Goal: Information Seeking & Learning: Learn about a topic

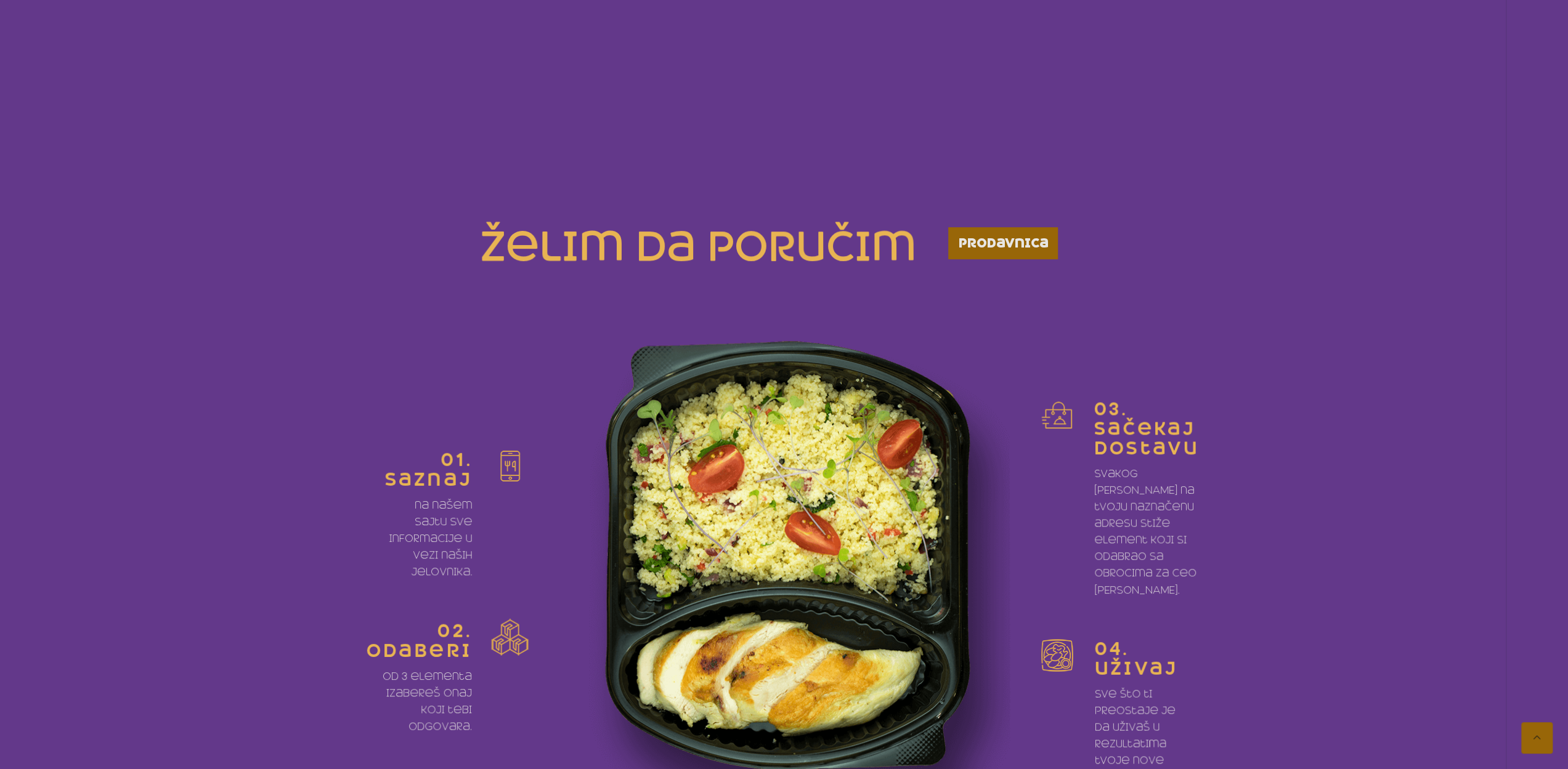
scroll to position [616, 0]
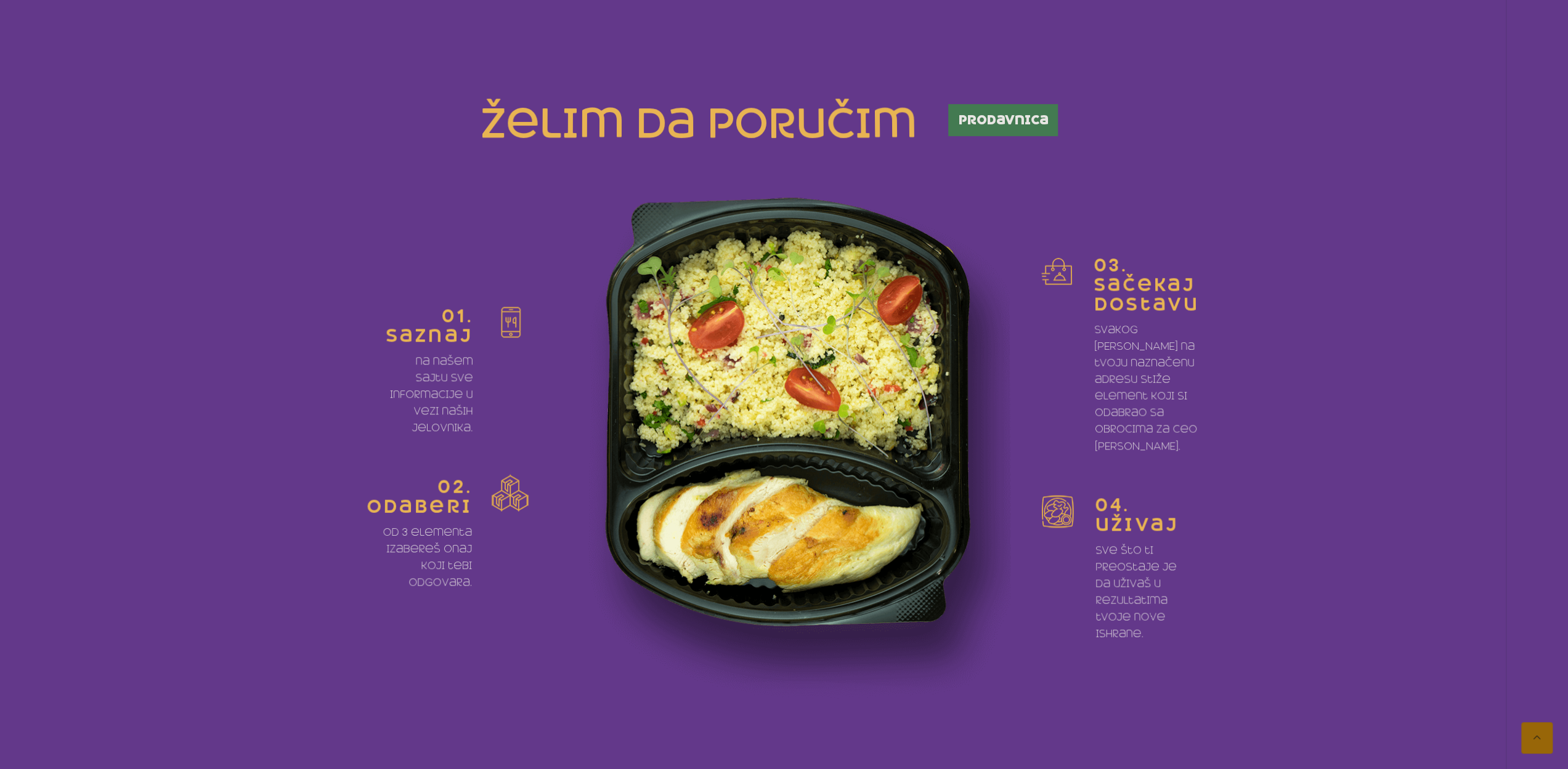
click at [1001, 114] on span "prodavnica" at bounding box center [1003, 120] width 90 height 12
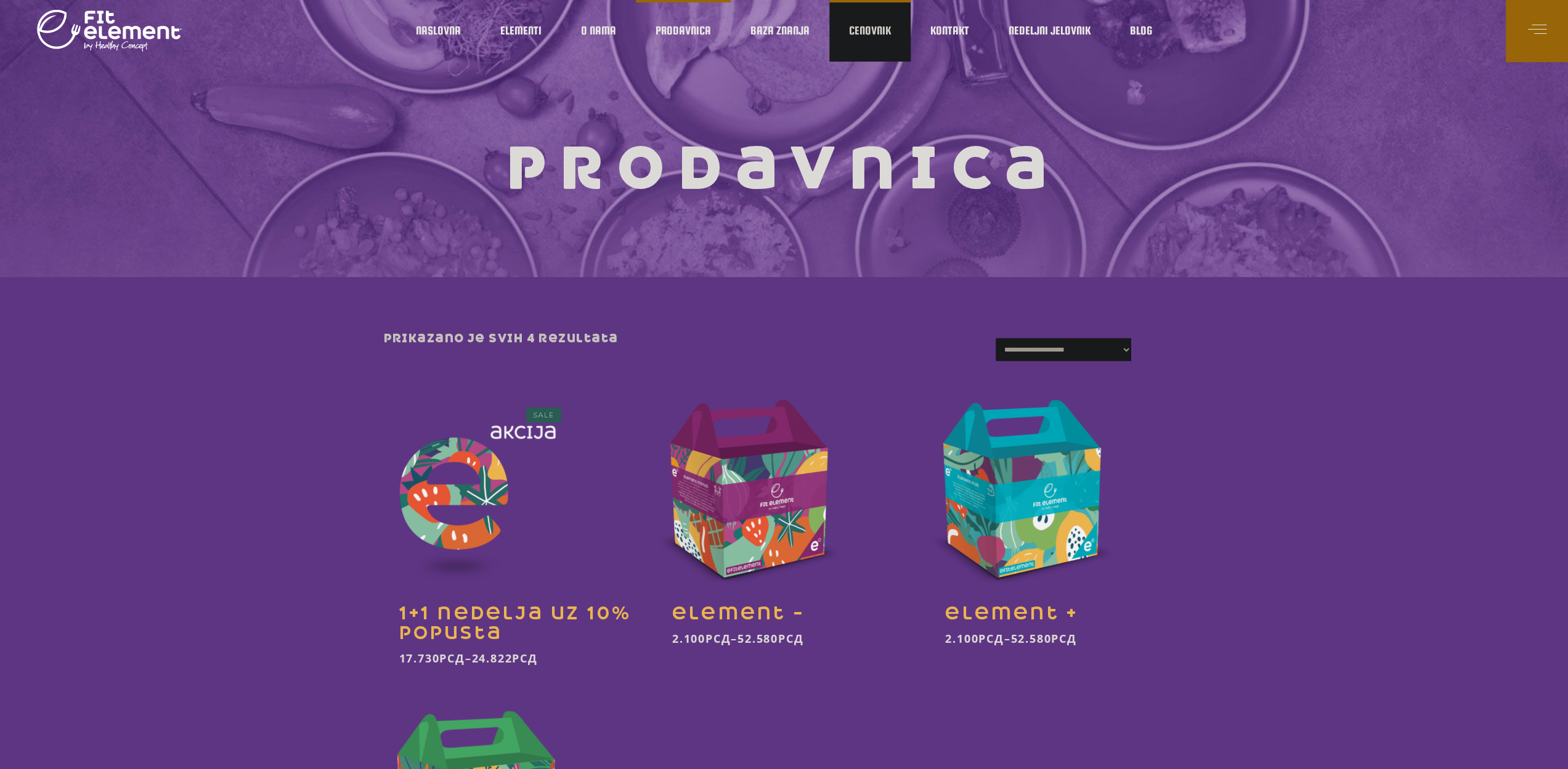
click at [859, 34] on span "Cenovnik" at bounding box center [870, 31] width 42 height 6
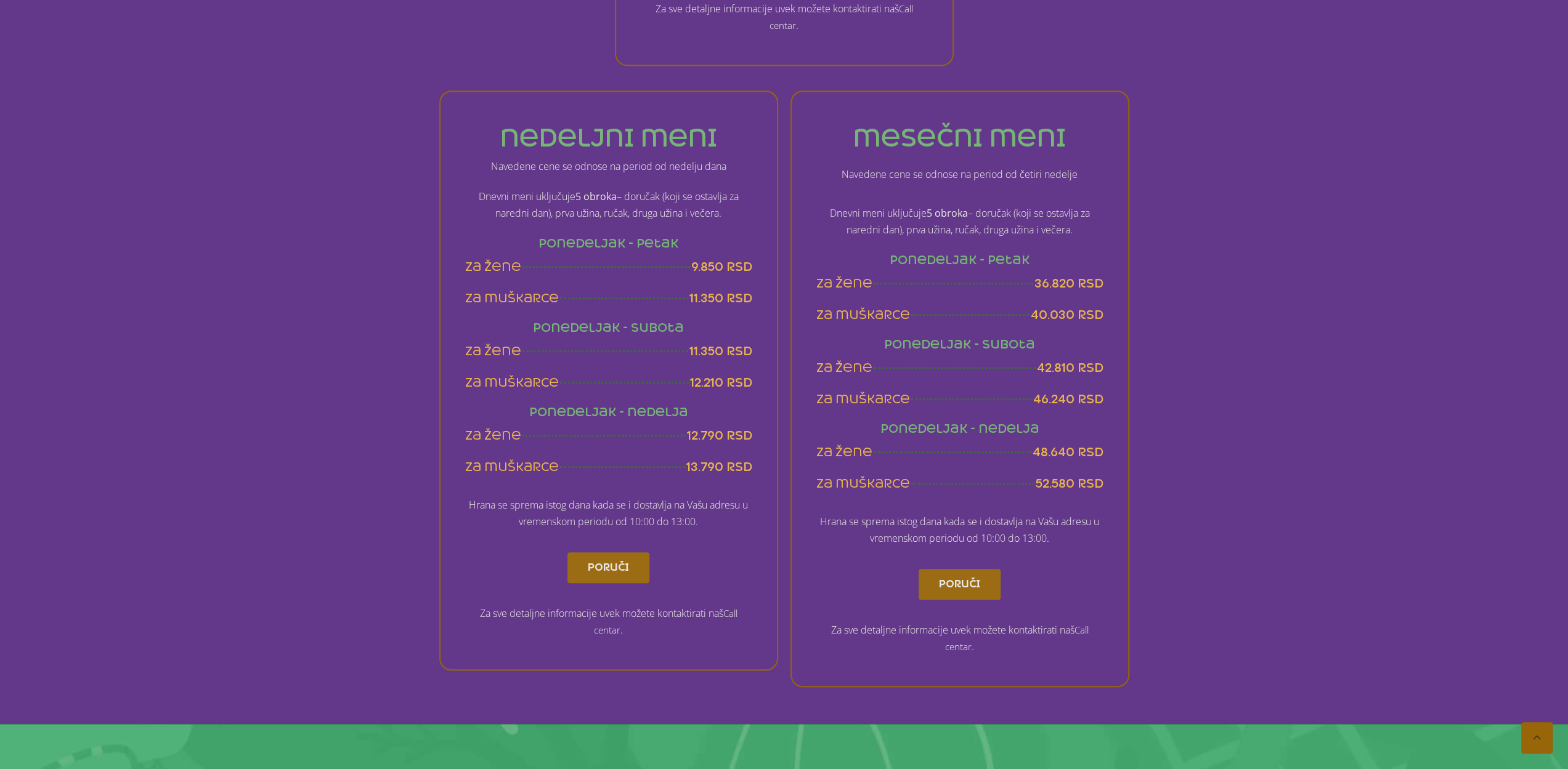
scroll to position [677, 0]
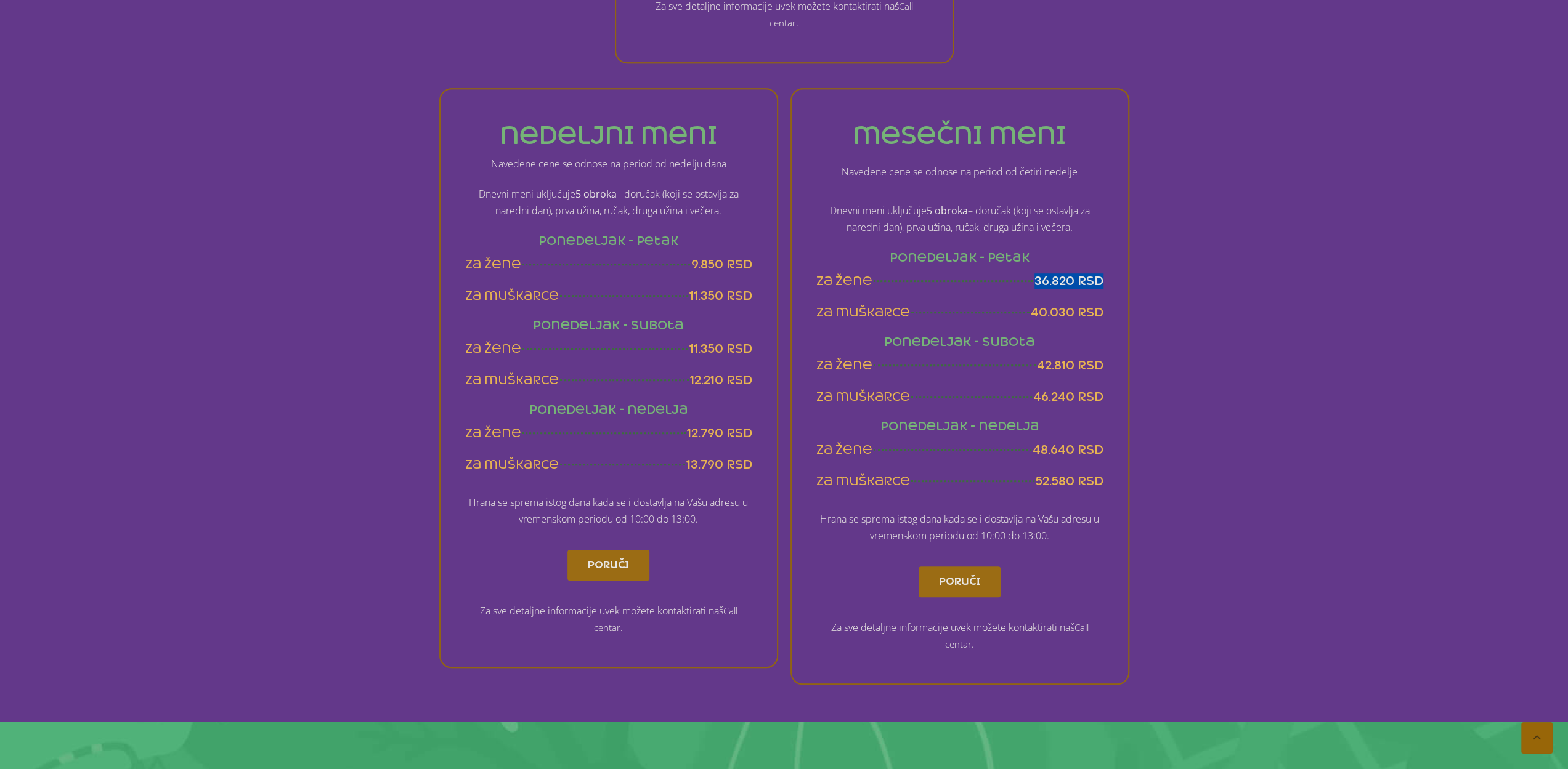
drag, startPoint x: 1037, startPoint y: 281, endPoint x: 1101, endPoint y: 289, distance: 64.5
click at [1101, 289] on span "36.820 rsd" at bounding box center [1069, 281] width 69 height 15
click at [1093, 305] on span "40.030 rsd" at bounding box center [1067, 312] width 73 height 15
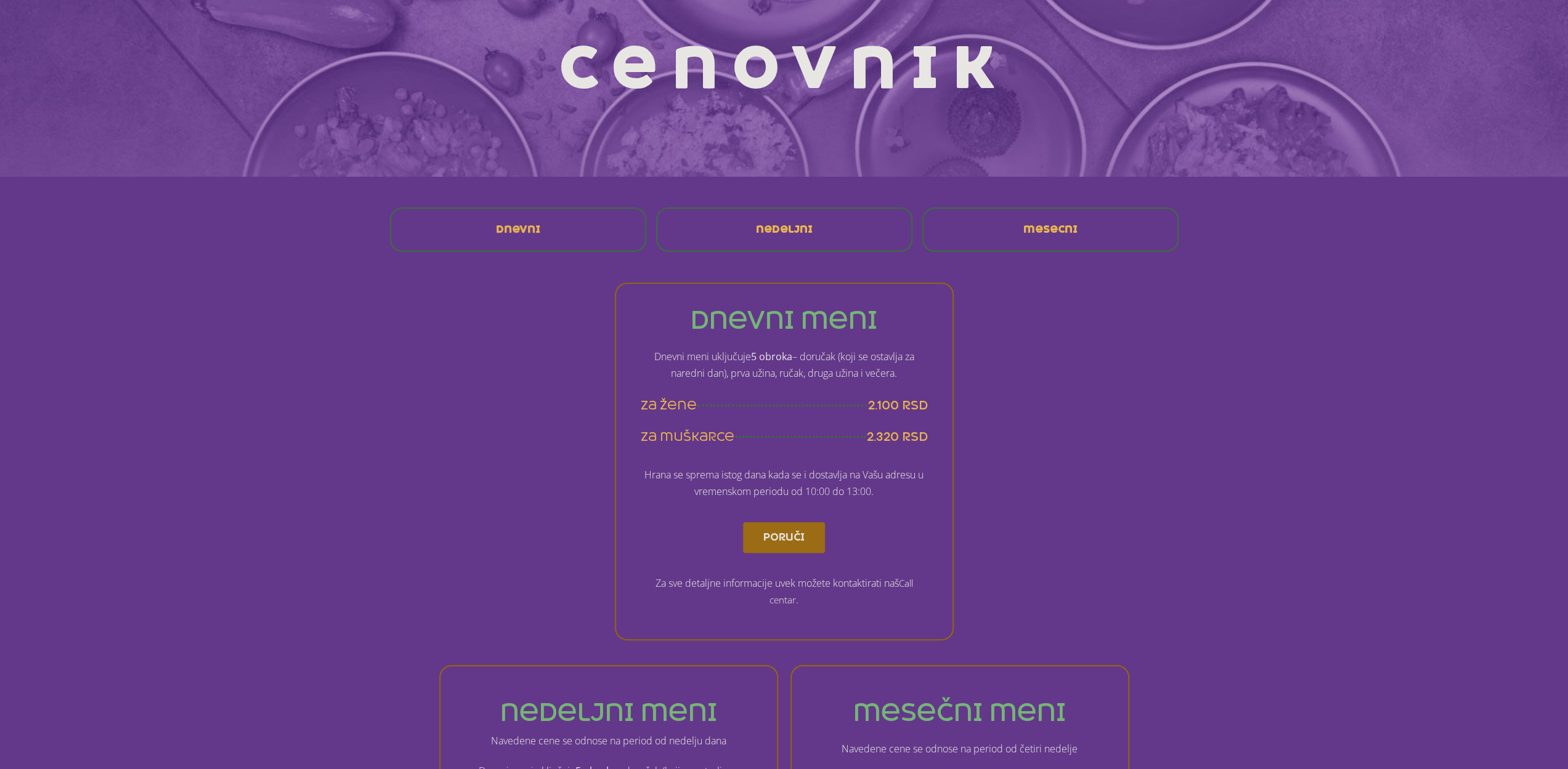
scroll to position [0, 0]
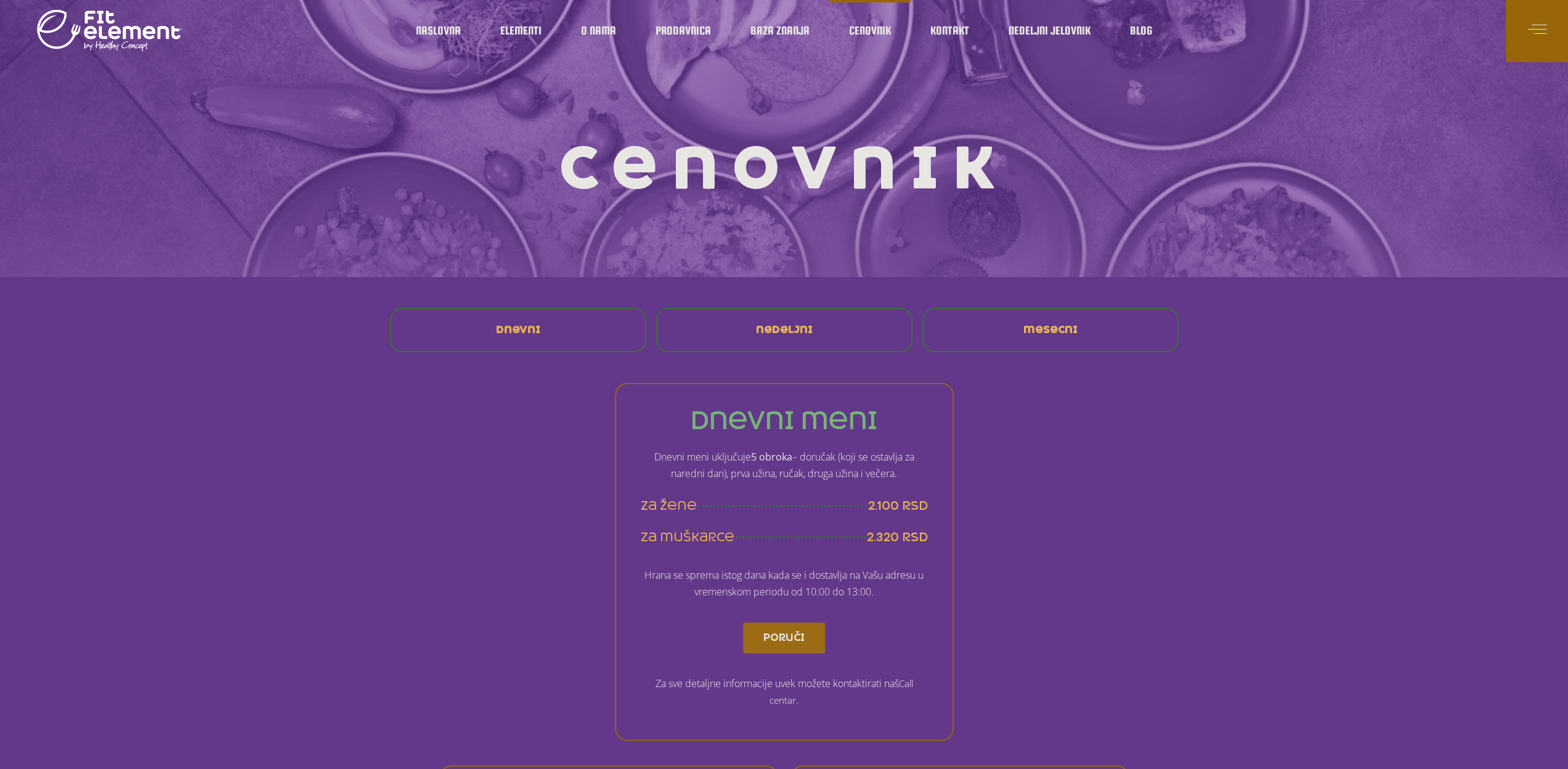
click at [1048, 332] on span "mesecni" at bounding box center [1050, 330] width 55 height 10
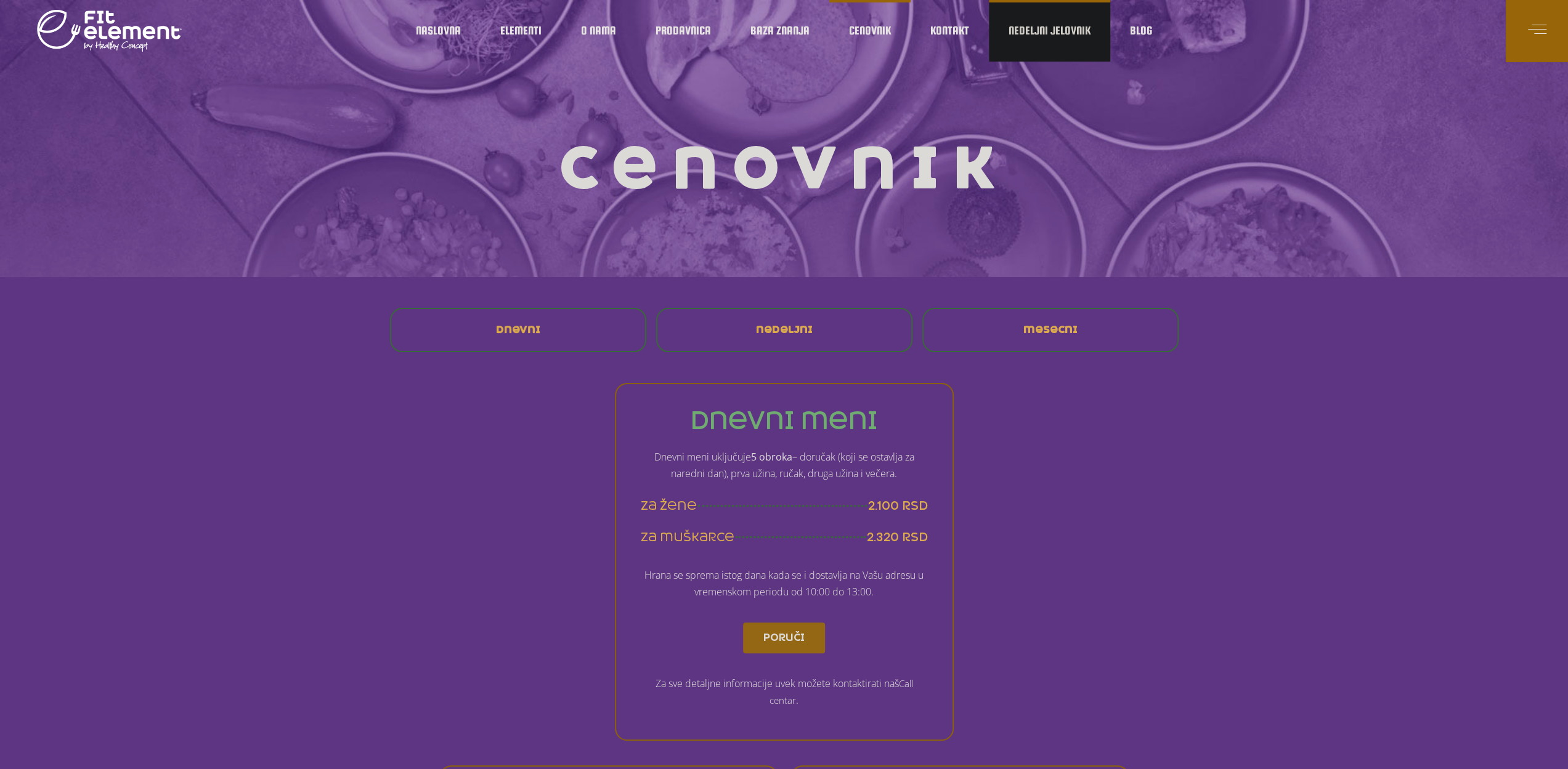
click at [1068, 37] on link "Nedeljni jelovnik" at bounding box center [1050, 31] width 121 height 61
